Goal: Information Seeking & Learning: Learn about a topic

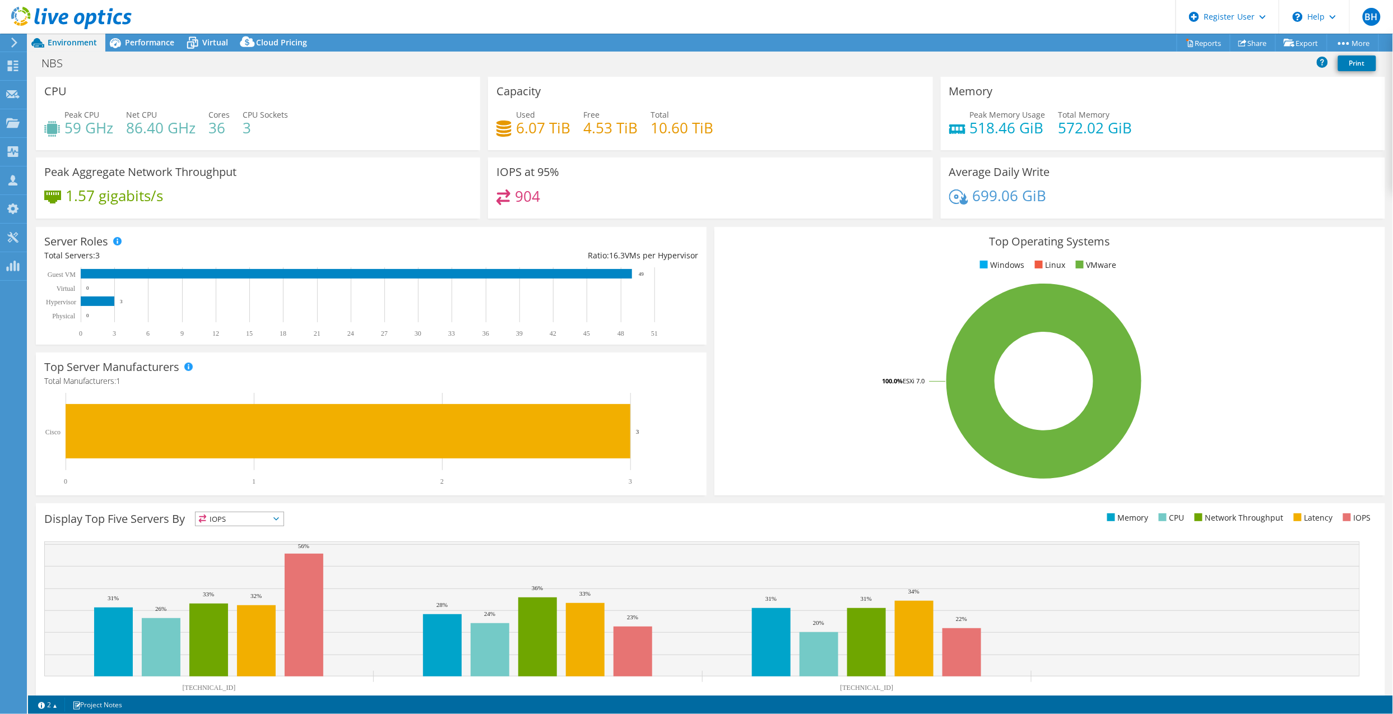
drag, startPoint x: 928, startPoint y: 19, endPoint x: 747, endPoint y: 261, distance: 301.7
click at [747, 261] on ul "Windows Linux VMware" at bounding box center [1050, 265] width 654 height 13
drag, startPoint x: 208, startPoint y: 127, endPoint x: 229, endPoint y: 133, distance: 21.8
click at [229, 133] on div "Peak CPU 59 GHz Net CPU 86.40 GHz Cores 36 CPU Sockets 3" at bounding box center [257, 127] width 427 height 36
click at [890, 258] on div "Top Operating Systems Windows Linux VMware 100.0% ESXi 7.0" at bounding box center [1049, 361] width 671 height 268
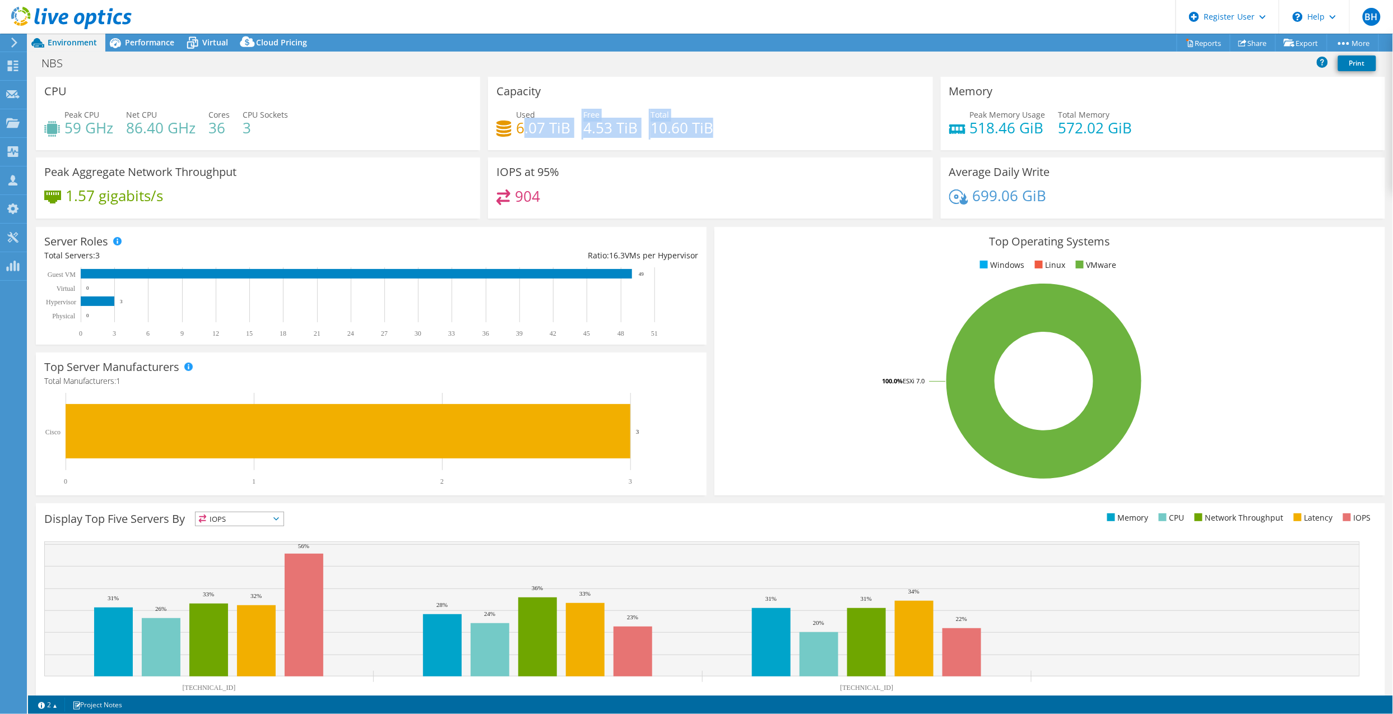
drag, startPoint x: 518, startPoint y: 127, endPoint x: 704, endPoint y: 136, distance: 185.7
click at [704, 136] on div "Used 6.07 TiB Free 4.53 TiB Total 10.60 TiB" at bounding box center [709, 127] width 427 height 36
click at [706, 134] on h4 "10.60 TiB" at bounding box center [681, 128] width 63 height 12
click at [167, 50] on div "Performance" at bounding box center [143, 43] width 77 height 18
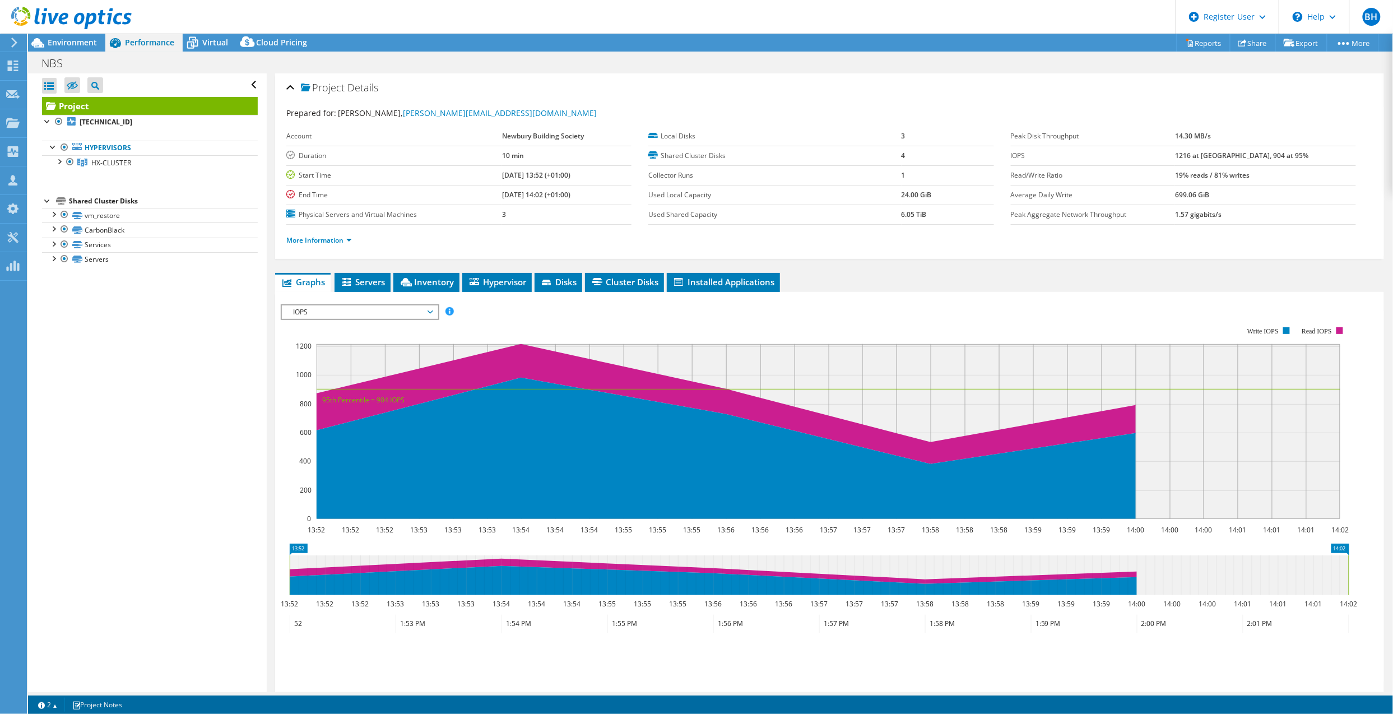
click at [72, 45] on span "Environment" at bounding box center [72, 42] width 49 height 11
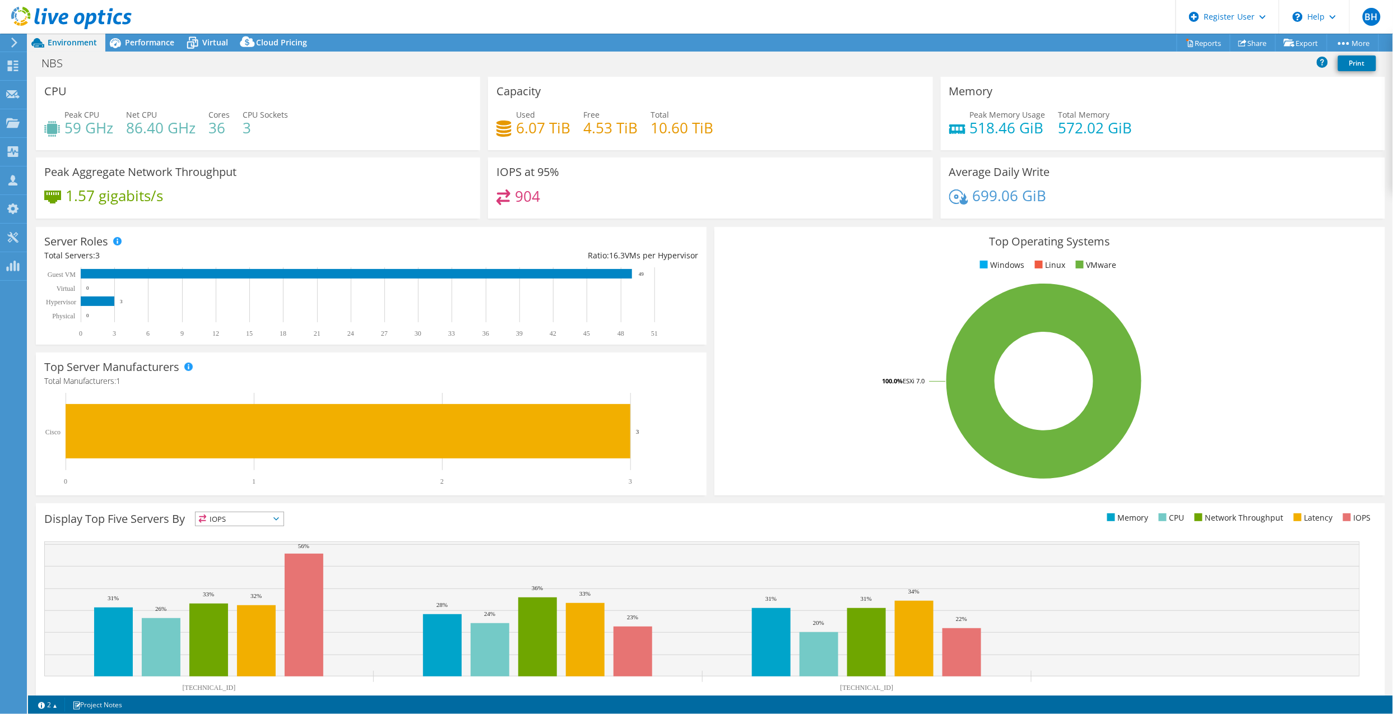
scroll to position [72, 0]
click at [325, 202] on div "1.57 gigabits/s" at bounding box center [257, 201] width 427 height 24
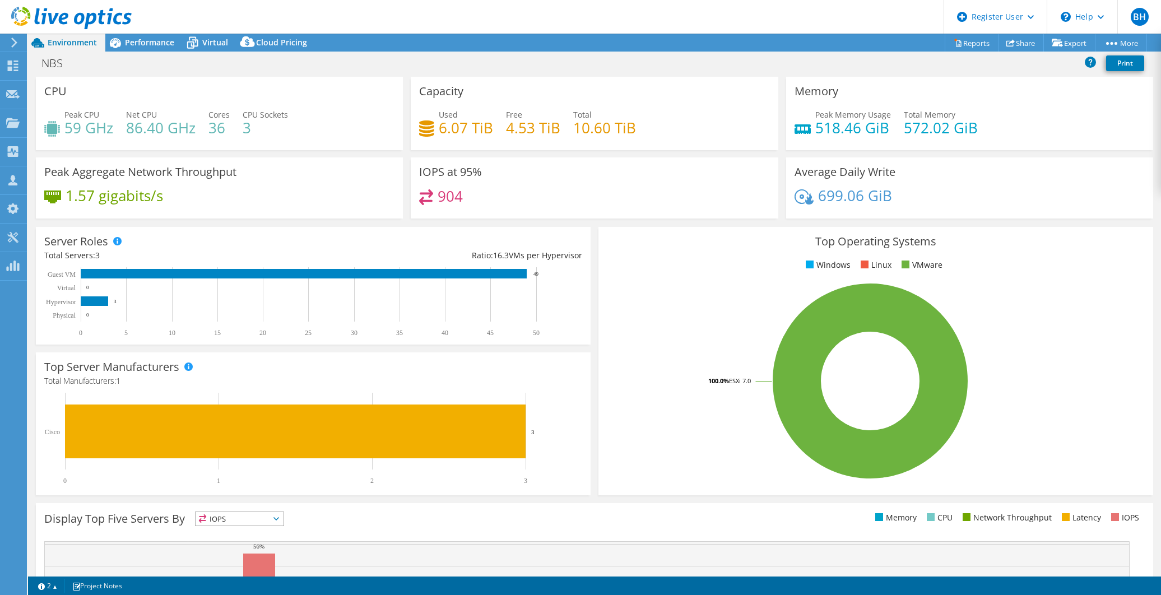
select select "USD"
